Goal: Navigation & Orientation: Find specific page/section

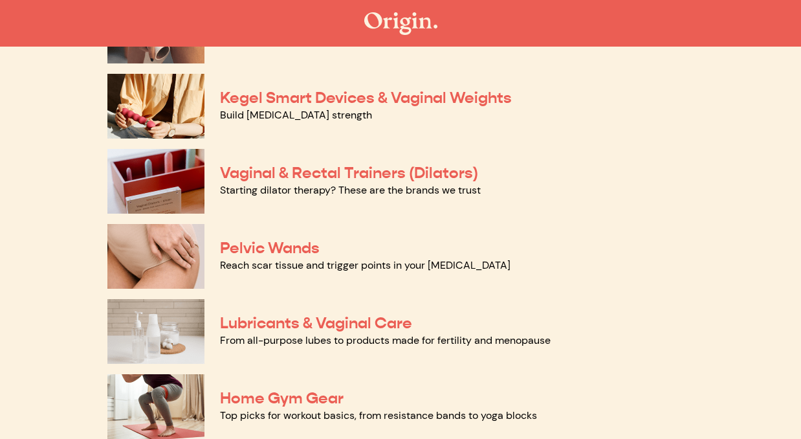
scroll to position [498, 0]
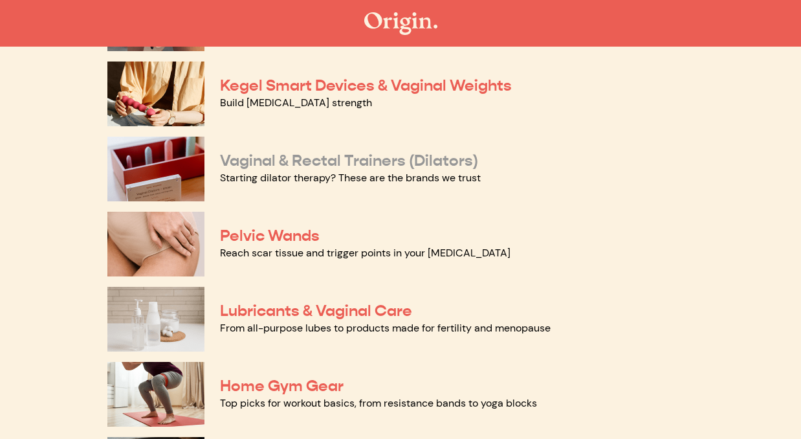
click at [360, 159] on link "Vaginal & Rectal Trainers (Dilators)" at bounding box center [349, 160] width 258 height 19
click at [316, 160] on link "Vaginal & Rectal Trainers (Dilators)" at bounding box center [349, 160] width 258 height 19
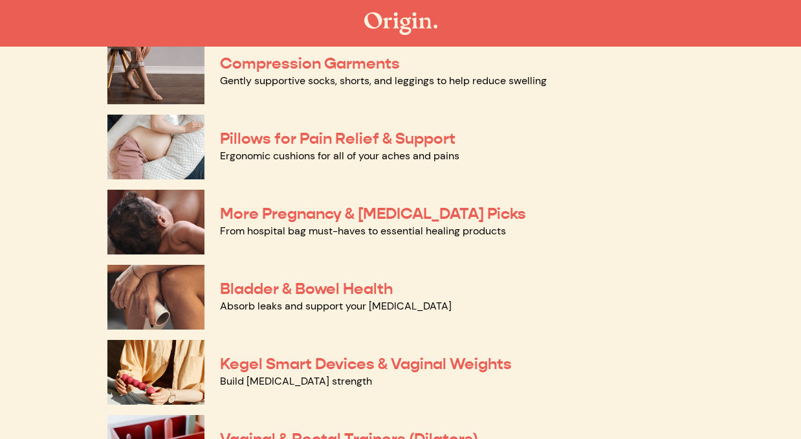
scroll to position [233, 0]
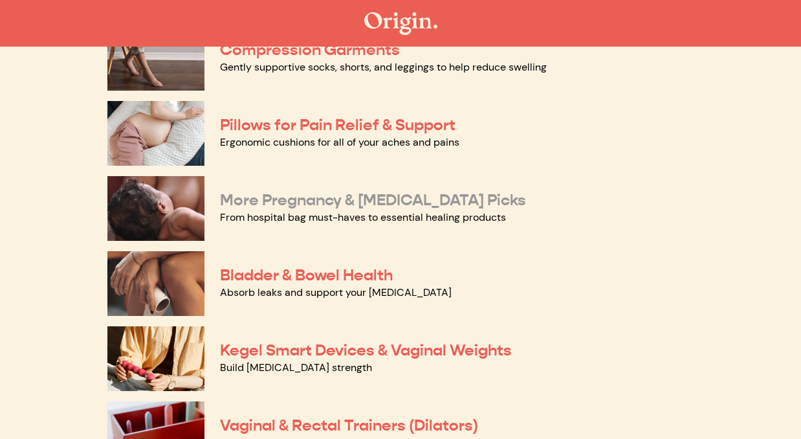
click at [366, 201] on link "More Pregnancy & Postpartum Picks" at bounding box center [373, 199] width 306 height 19
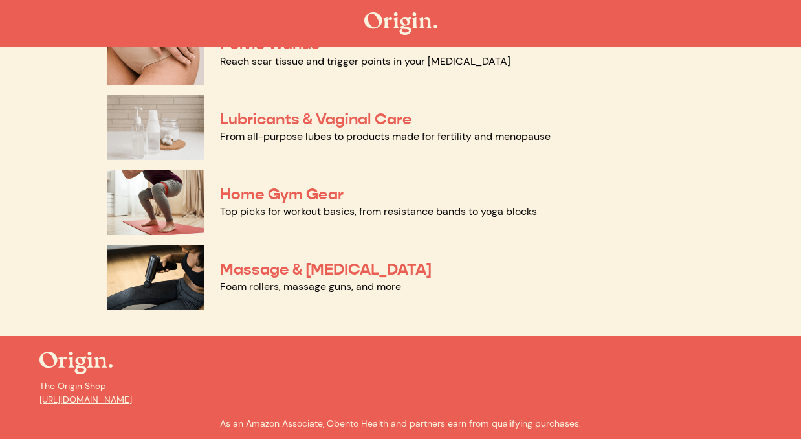
scroll to position [718, 0]
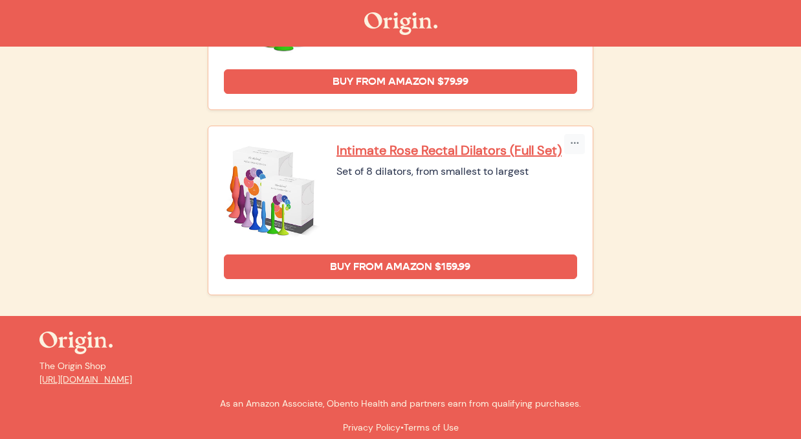
scroll to position [1584, 0]
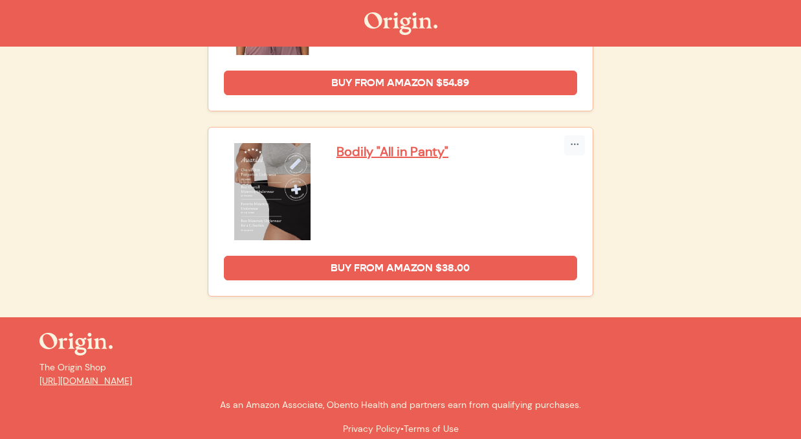
scroll to position [3047, 0]
